Goal: Task Accomplishment & Management: Use online tool/utility

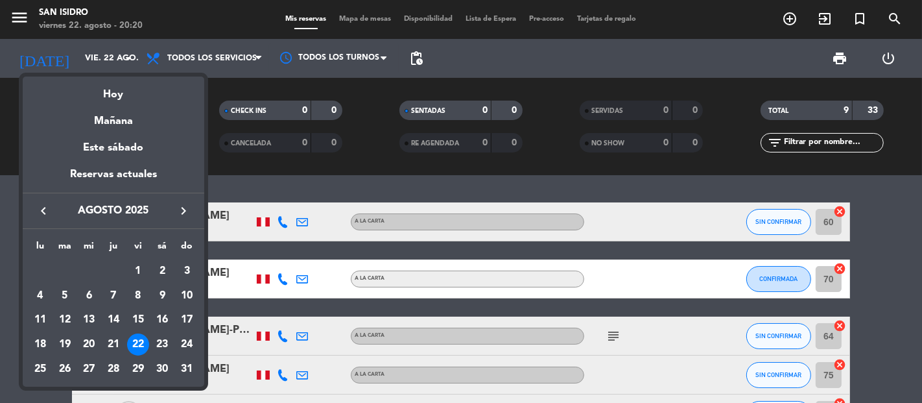
scroll to position [215, 0]
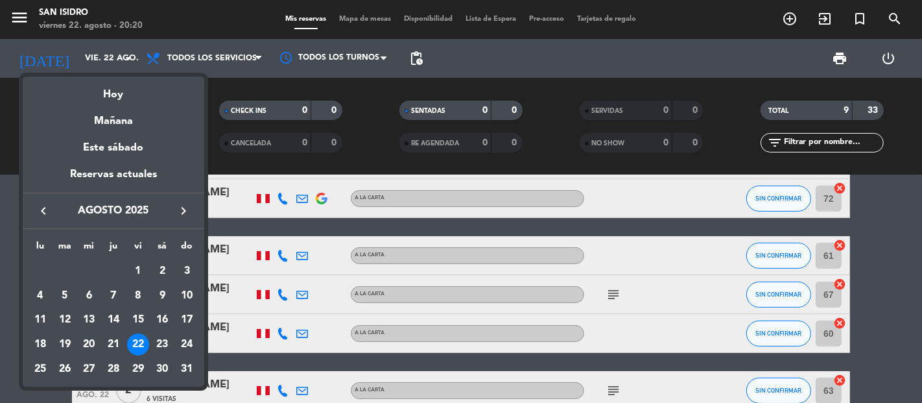
click at [163, 342] on div "23" at bounding box center [162, 344] width 22 height 22
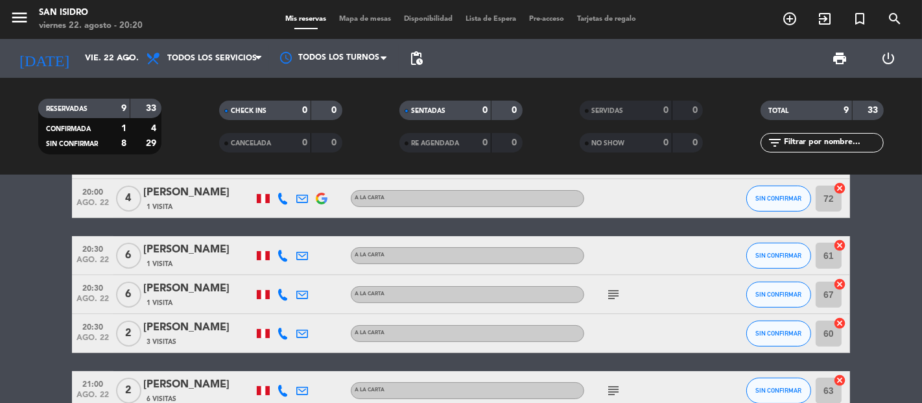
type input "sáb. 23 ago."
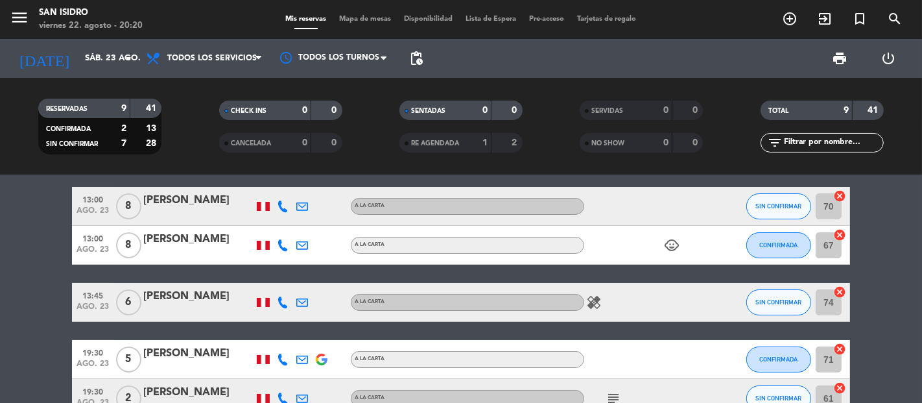
scroll to position [0, 0]
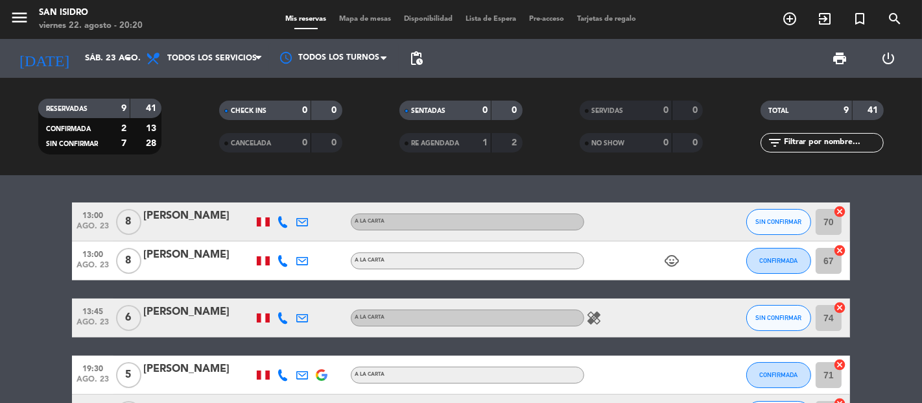
click at [277, 320] on icon at bounding box center [283, 318] width 12 height 12
click at [280, 293] on button "Copiar content_paste" at bounding box center [282, 296] width 40 height 14
click at [307, 314] on icon at bounding box center [302, 318] width 12 height 12
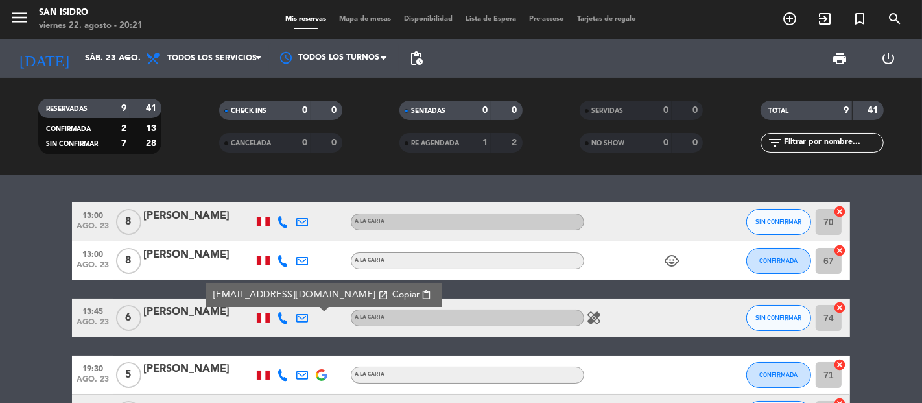
click at [392, 292] on span "Copiar" at bounding box center [405, 295] width 27 height 14
drag, startPoint x: 19, startPoint y: 16, endPoint x: 27, endPoint y: 21, distance: 9.0
click at [21, 18] on icon "menu" at bounding box center [19, 17] width 19 height 19
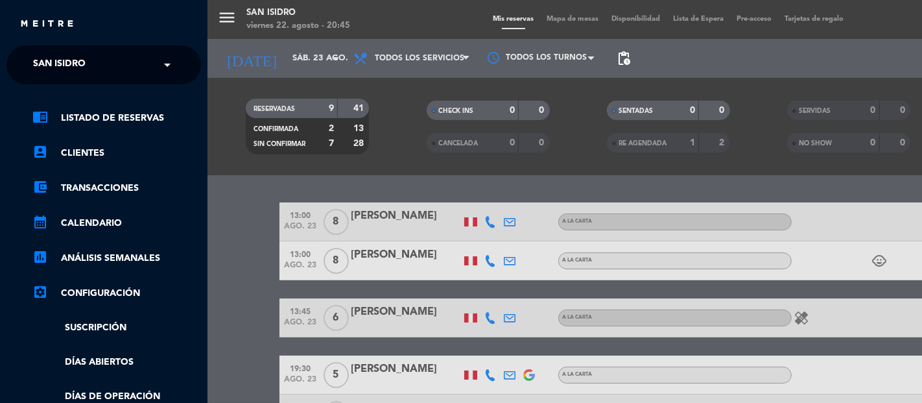
drag, startPoint x: 64, startPoint y: 44, endPoint x: 80, endPoint y: 60, distance: 22.9
click at [70, 48] on div "close × San [PERSON_NAME] × chrome_reader_mode Listado de Reservas account_box …" at bounding box center [103, 201] width 207 height 403
click at [81, 63] on span "San Isidro" at bounding box center [59, 64] width 53 height 27
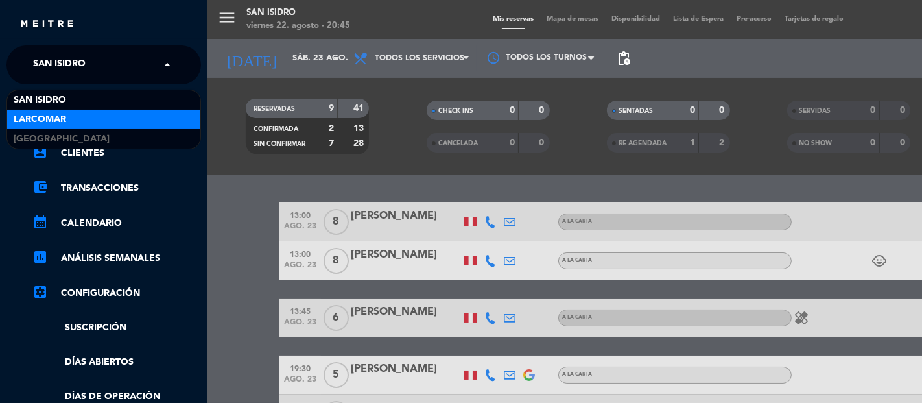
click at [89, 118] on div "Larcomar" at bounding box center [103, 119] width 193 height 19
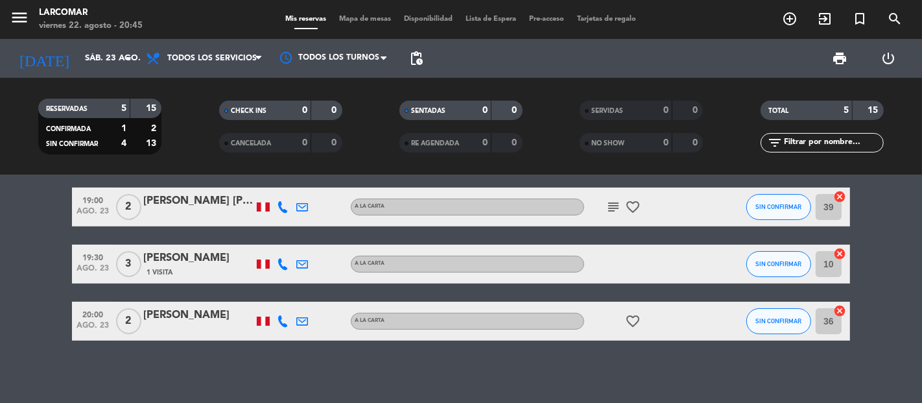
scroll to position [113, 0]
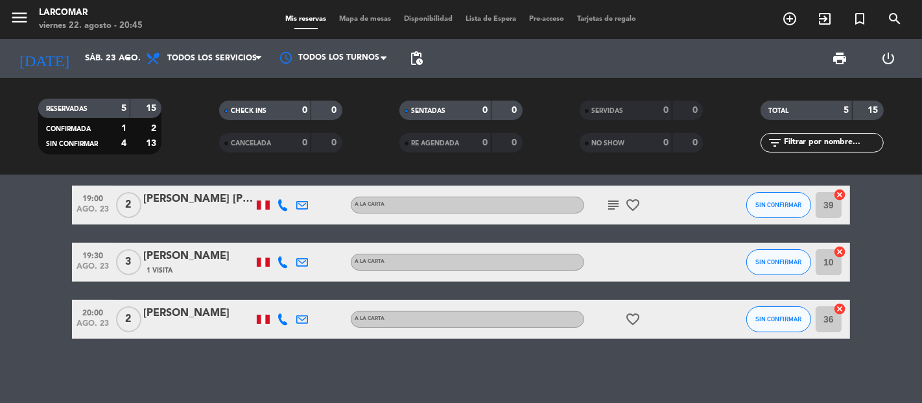
click at [283, 266] on icon at bounding box center [283, 262] width 12 height 12
click at [292, 243] on span "content_paste" at bounding box center [297, 240] width 10 height 10
